Goal: Navigation & Orientation: Find specific page/section

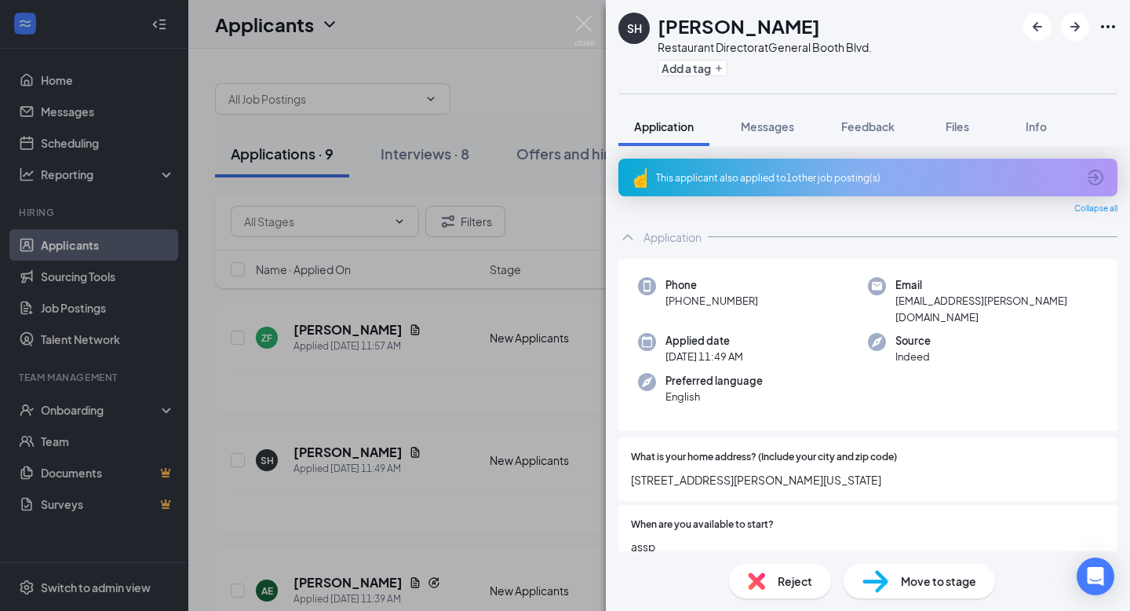
scroll to position [1641, 0]
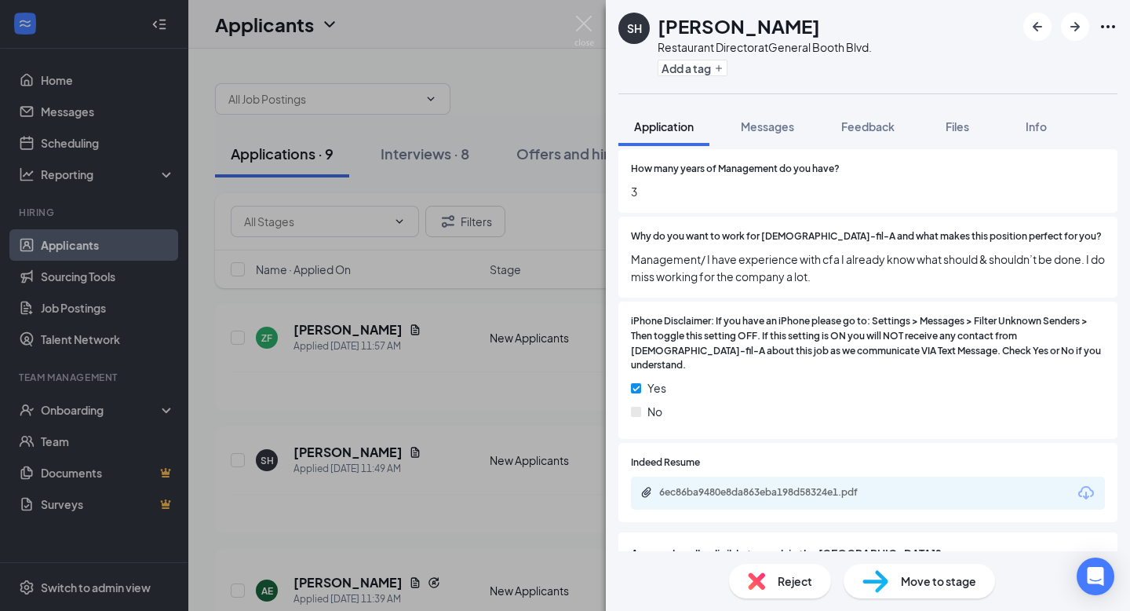
click at [78, 416] on div "SH [PERSON_NAME] Restaurant Director at [GEOGRAPHIC_DATA]. Add a tag Applicatio…" at bounding box center [565, 305] width 1130 height 611
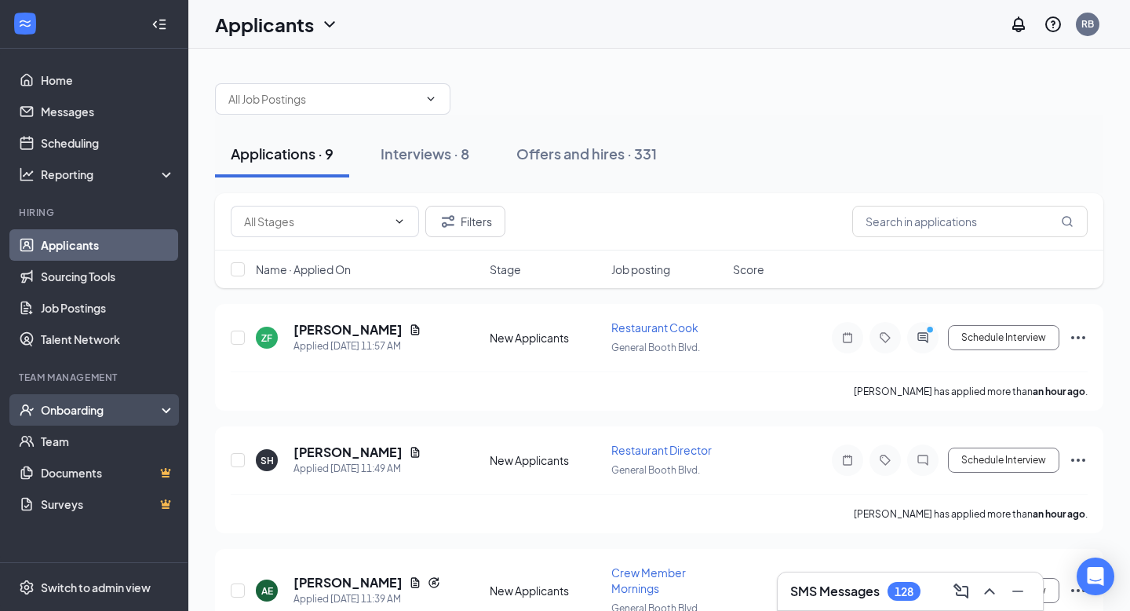
click at [81, 411] on div "Onboarding" at bounding box center [101, 410] width 121 height 16
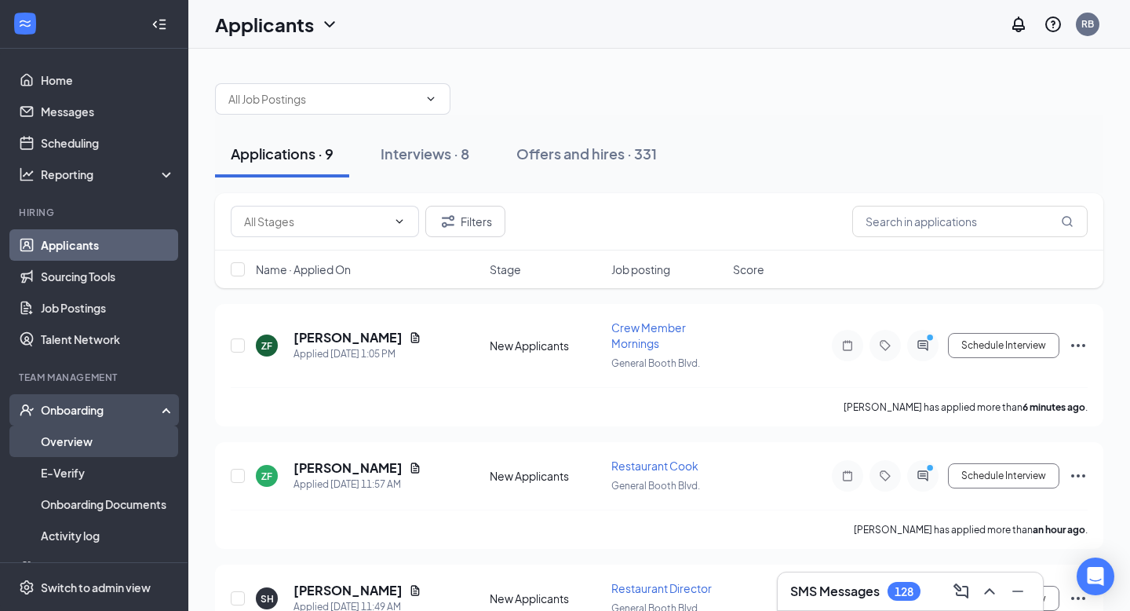
click at [81, 441] on link "Overview" at bounding box center [108, 440] width 134 height 31
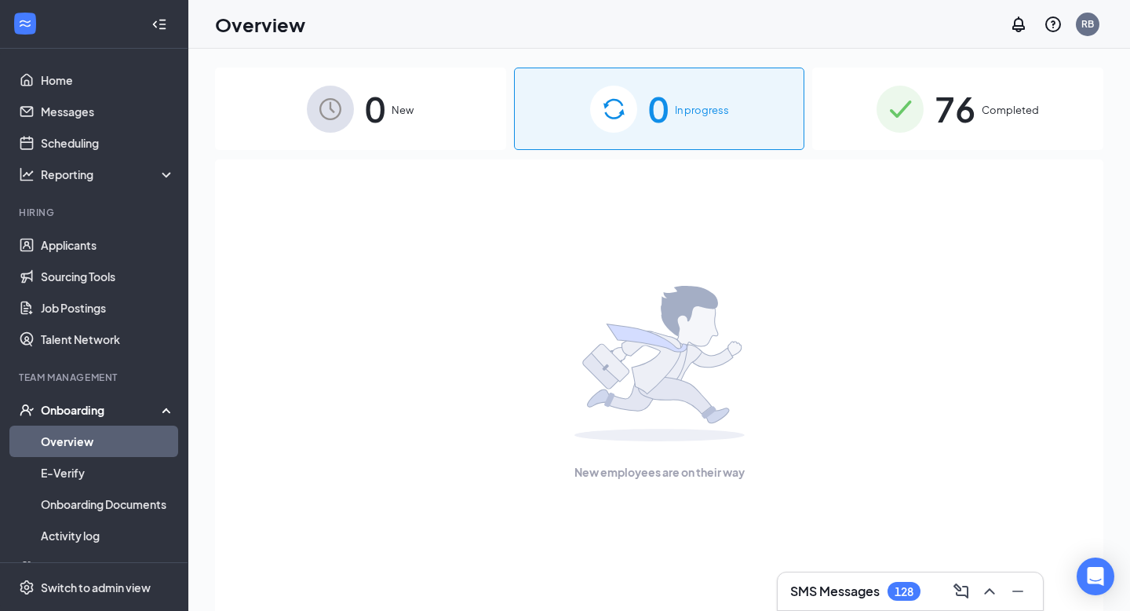
click at [381, 142] on div "0 New" at bounding box center [360, 109] width 291 height 82
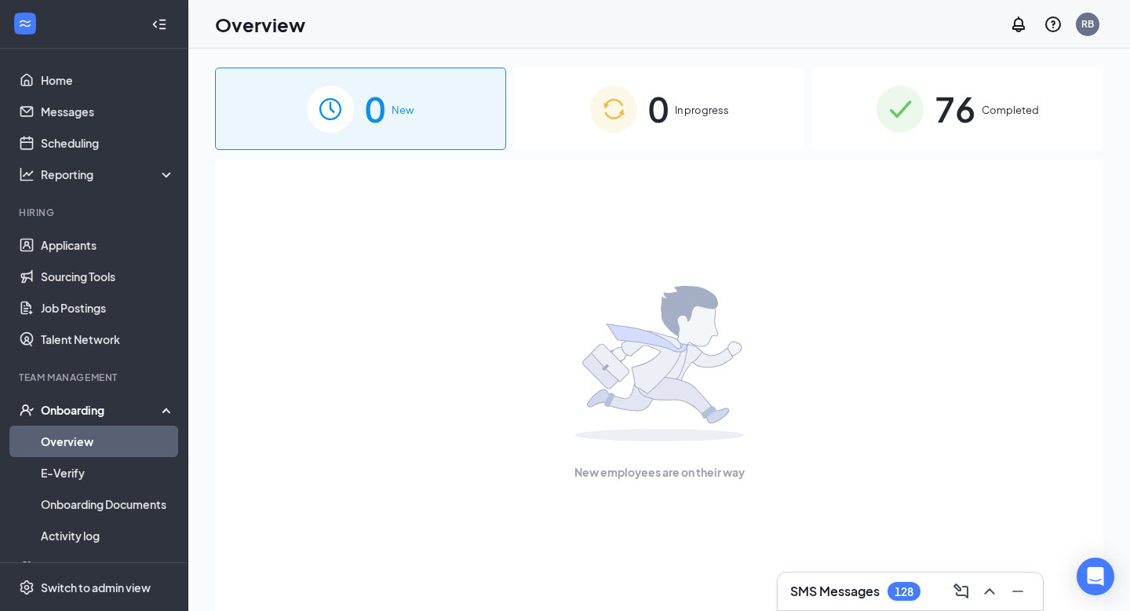
click at [685, 137] on div "0 In progress" at bounding box center [659, 109] width 291 height 82
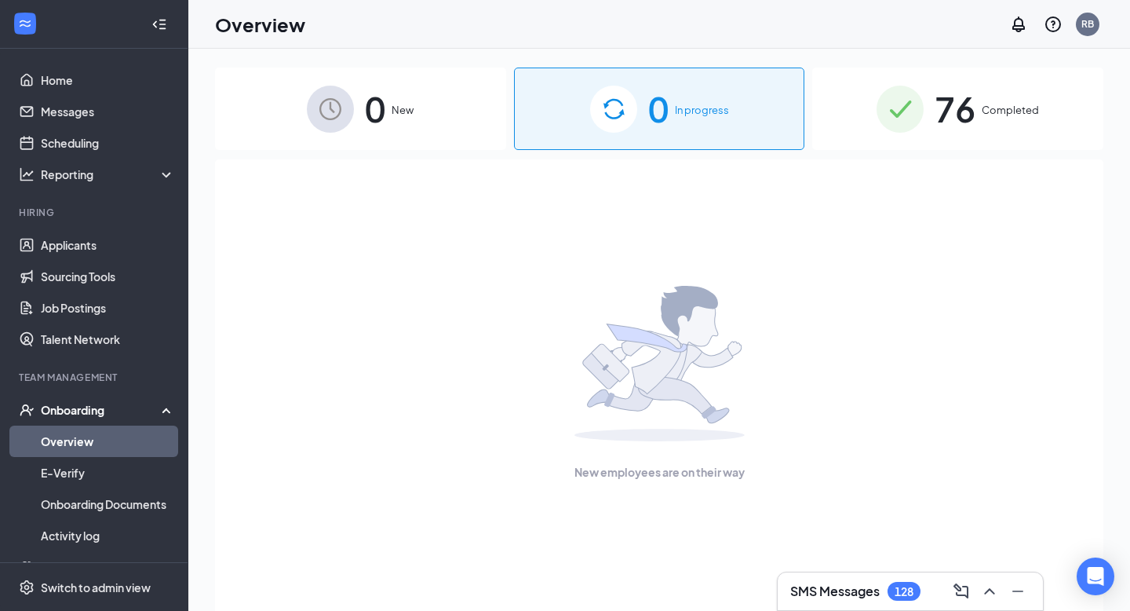
click at [984, 128] on div "76 Completed" at bounding box center [957, 109] width 291 height 82
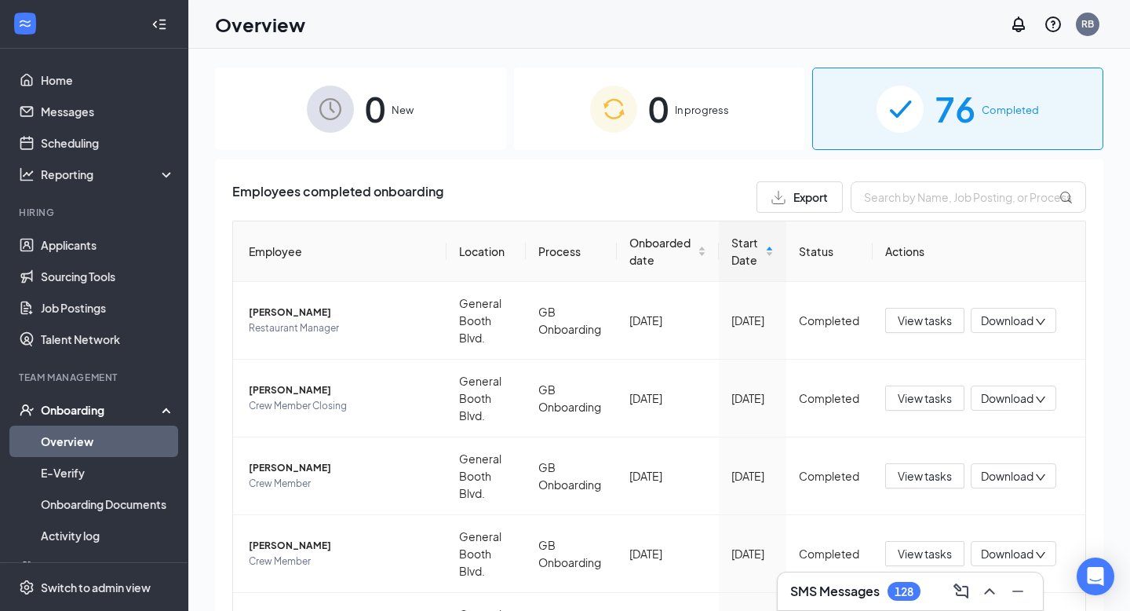
click at [606, 104] on img at bounding box center [613, 109] width 47 height 47
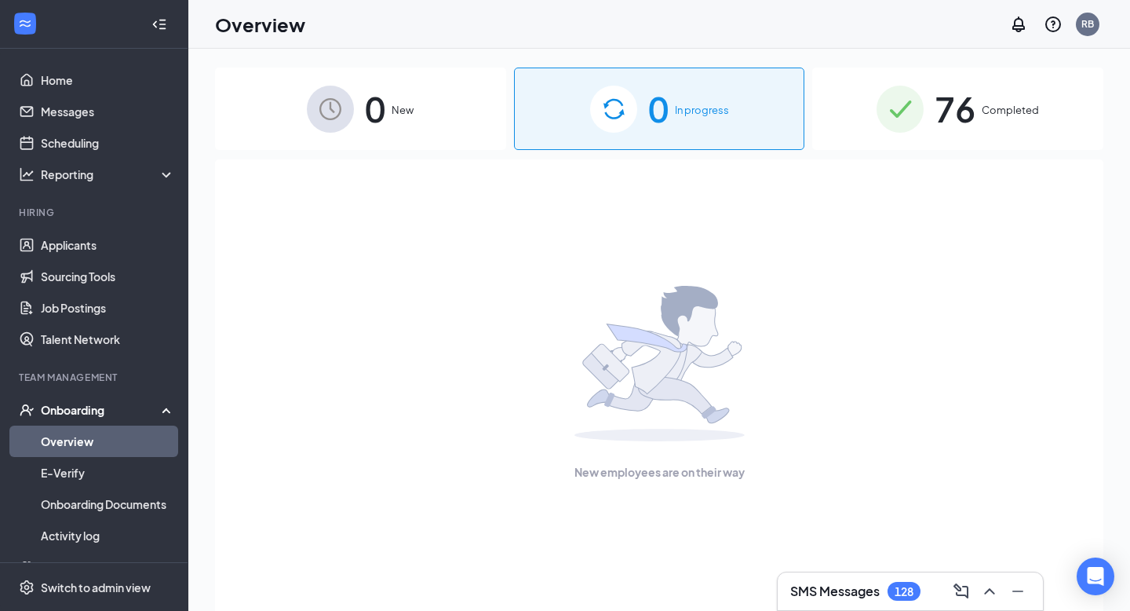
click at [352, 107] on img at bounding box center [330, 109] width 47 height 47
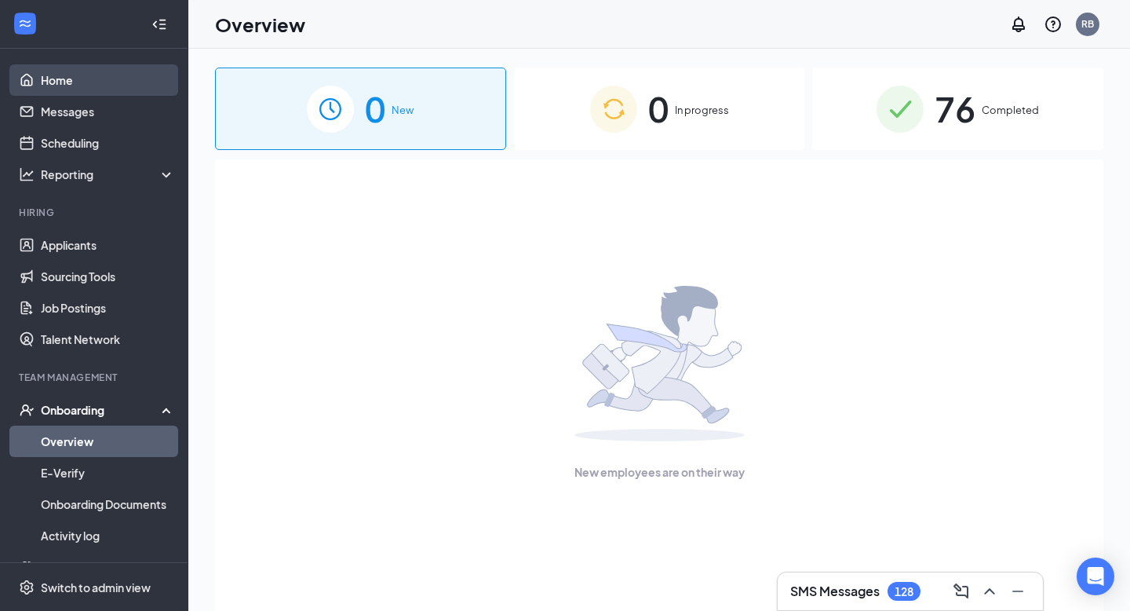
click at [119, 86] on link "Home" at bounding box center [108, 79] width 134 height 31
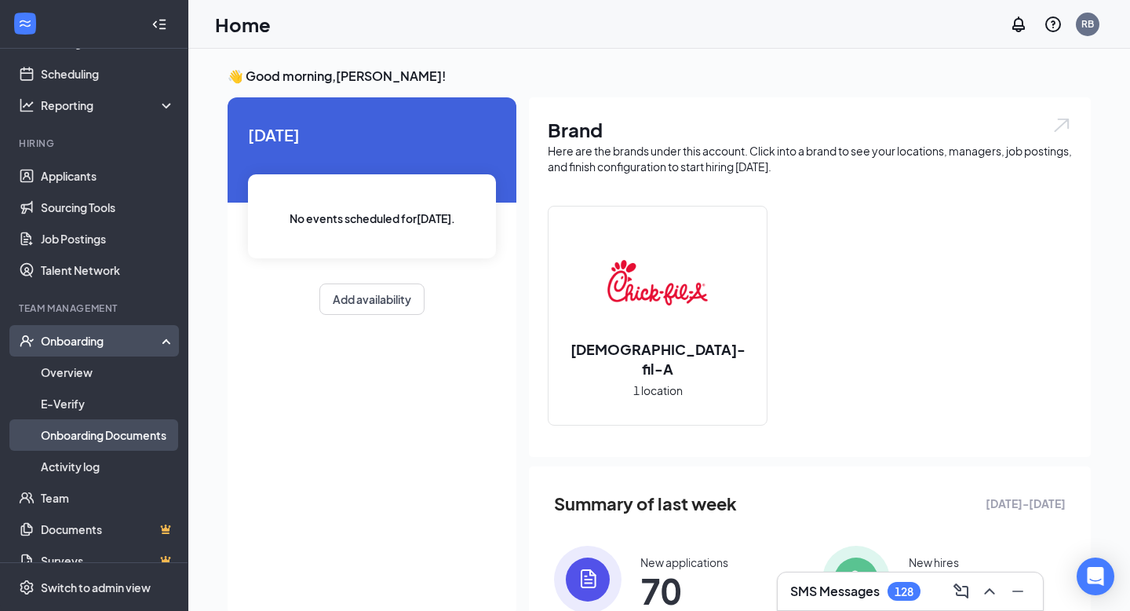
scroll to position [70, 0]
click at [107, 492] on link "Team" at bounding box center [108, 496] width 134 height 31
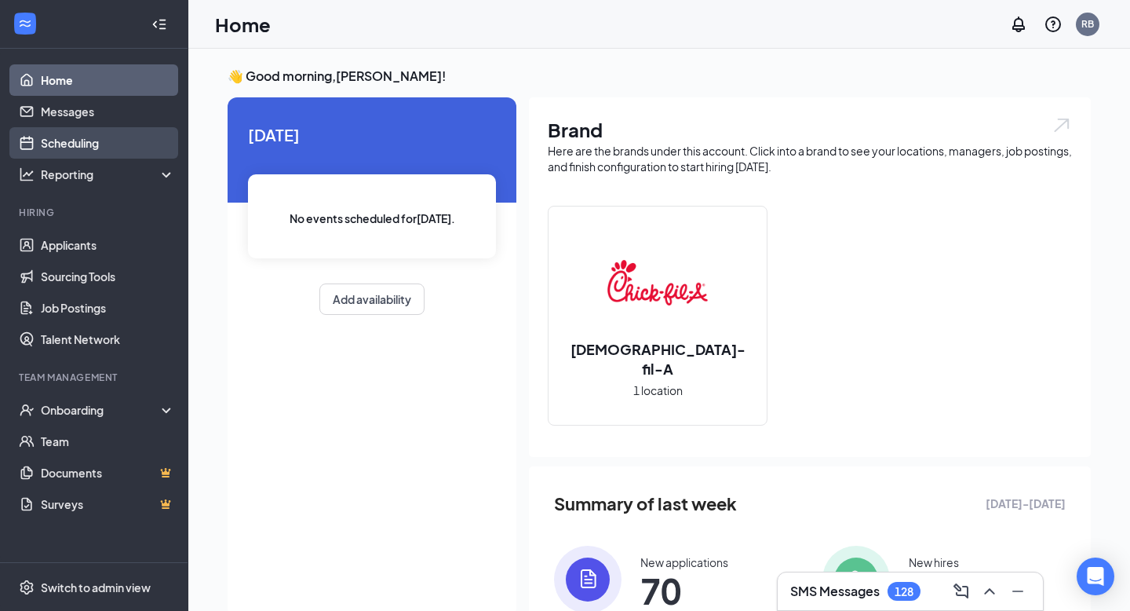
click at [118, 137] on link "Scheduling" at bounding box center [108, 142] width 134 height 31
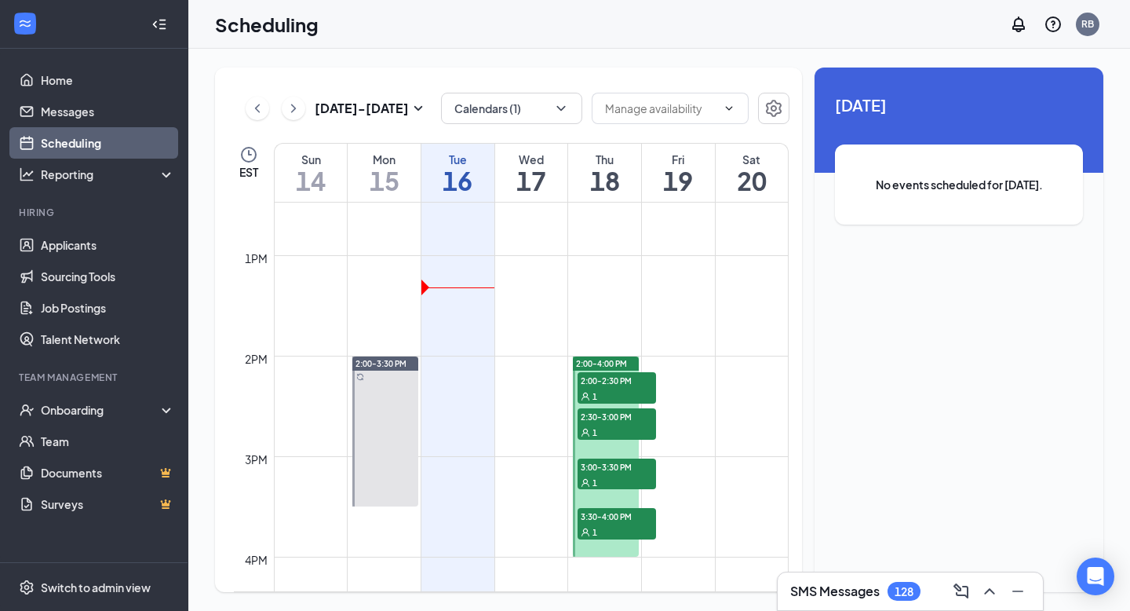
scroll to position [1223, 0]
